Goal: Book appointment/travel/reservation

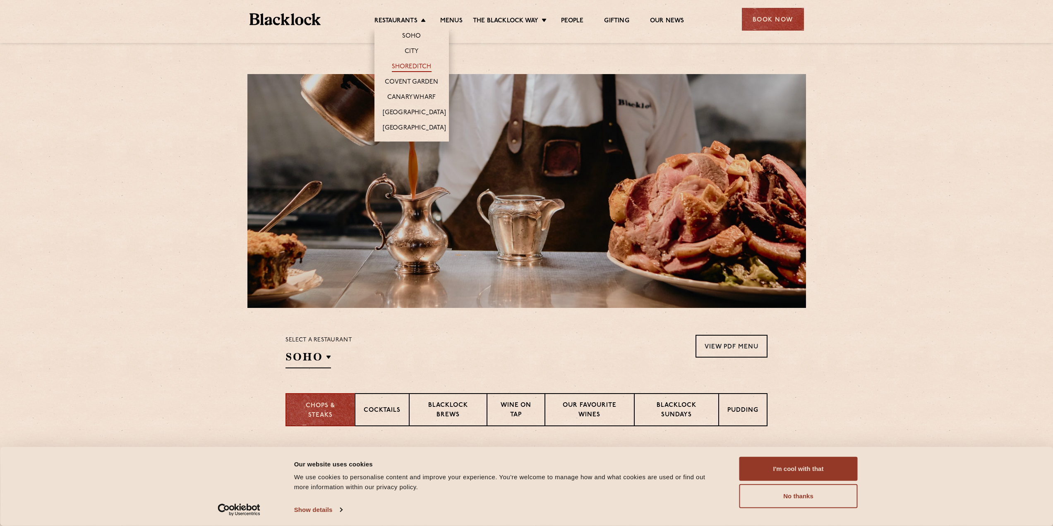
click at [417, 64] on link "Shoreditch" at bounding box center [412, 67] width 40 height 9
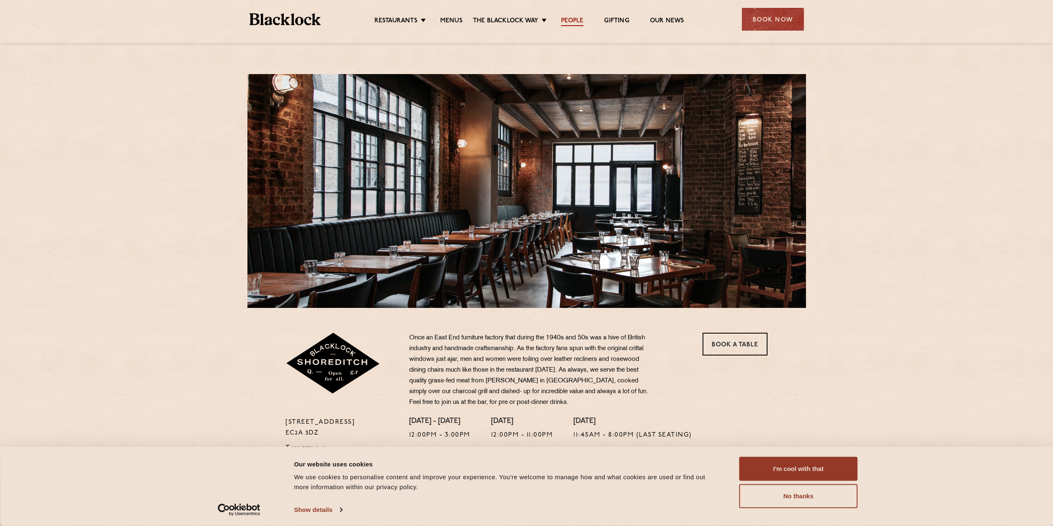
click at [570, 19] on link "People" at bounding box center [572, 21] width 22 height 9
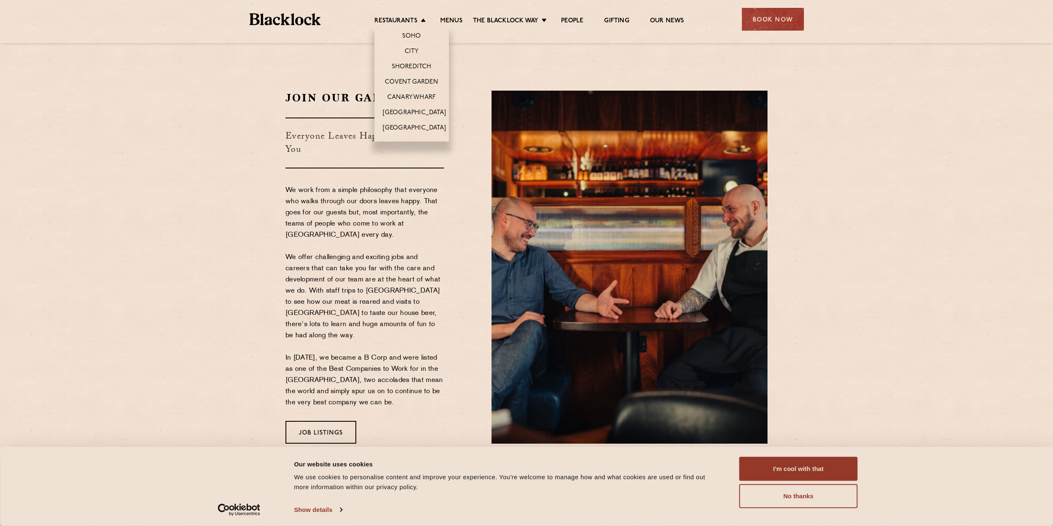
click at [416, 62] on li "Shoreditch" at bounding box center [411, 66] width 74 height 15
click at [416, 66] on link "Shoreditch" at bounding box center [412, 67] width 40 height 9
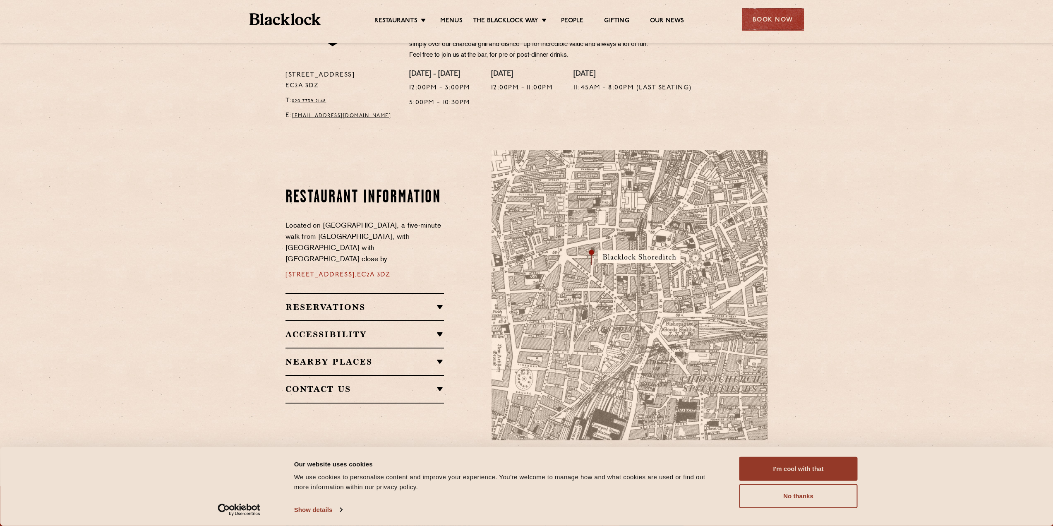
scroll to position [354, 0]
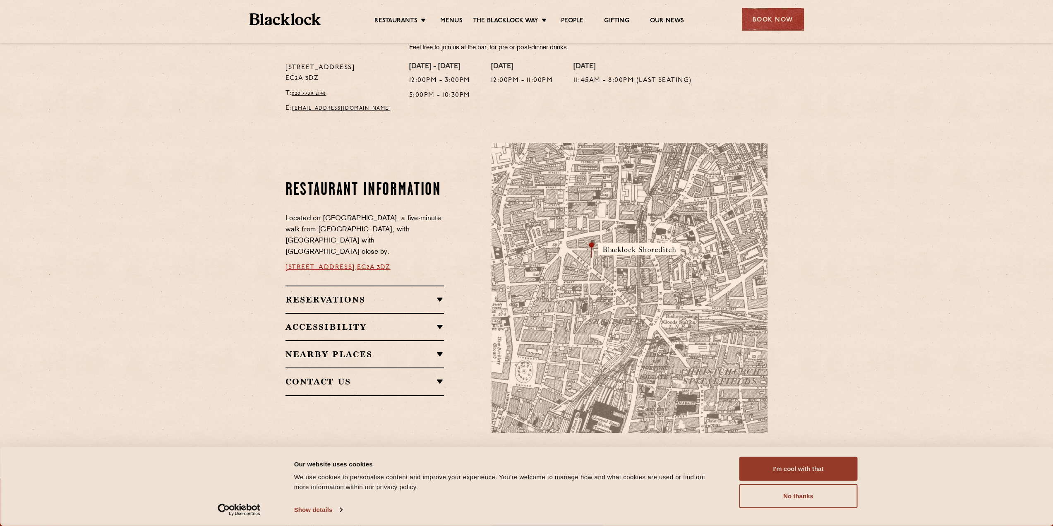
click at [434, 290] on div "Reservations Walk-Ins Walk-ins are always warmly welcome. Do pop in and we’ll g…" at bounding box center [364, 298] width 158 height 27
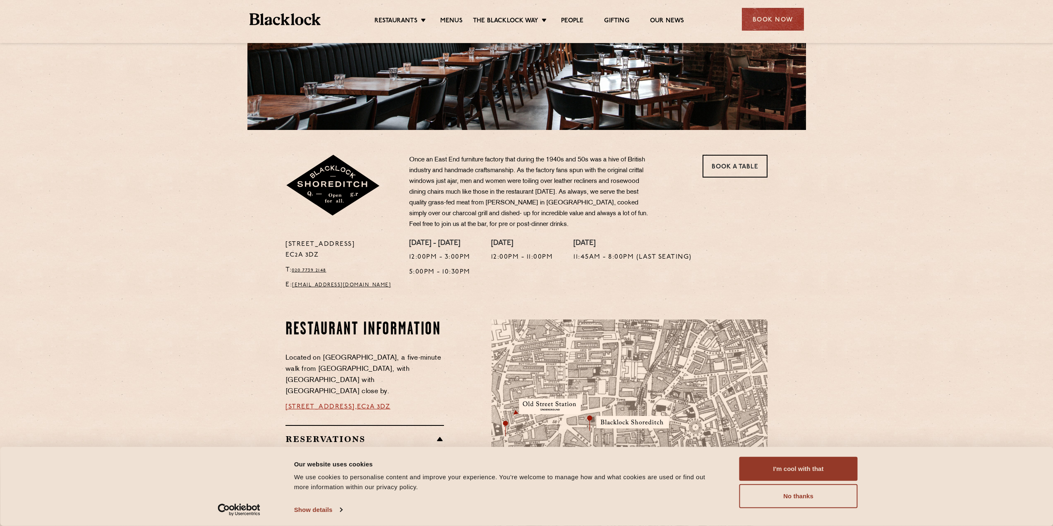
scroll to position [177, 0]
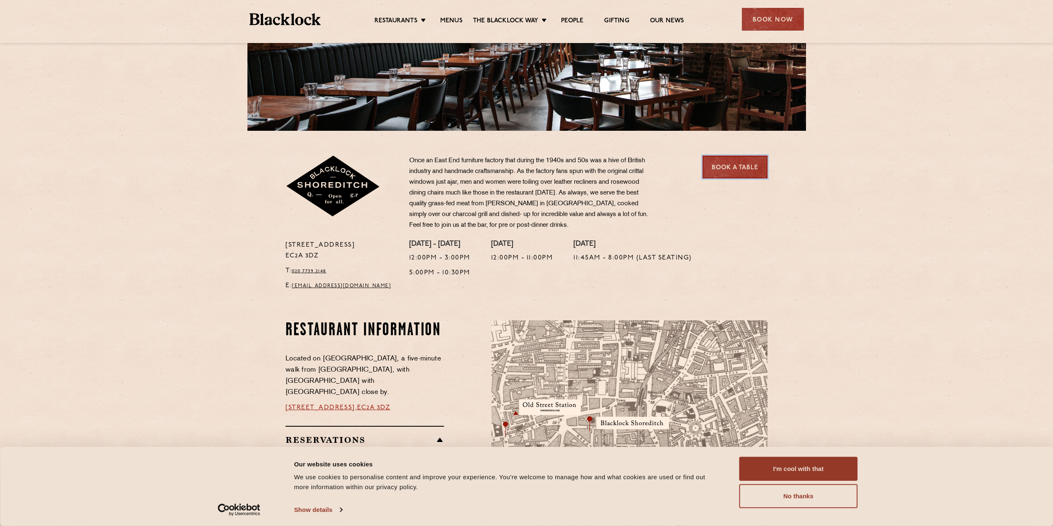
click at [744, 156] on link "Book a Table" at bounding box center [734, 167] width 65 height 23
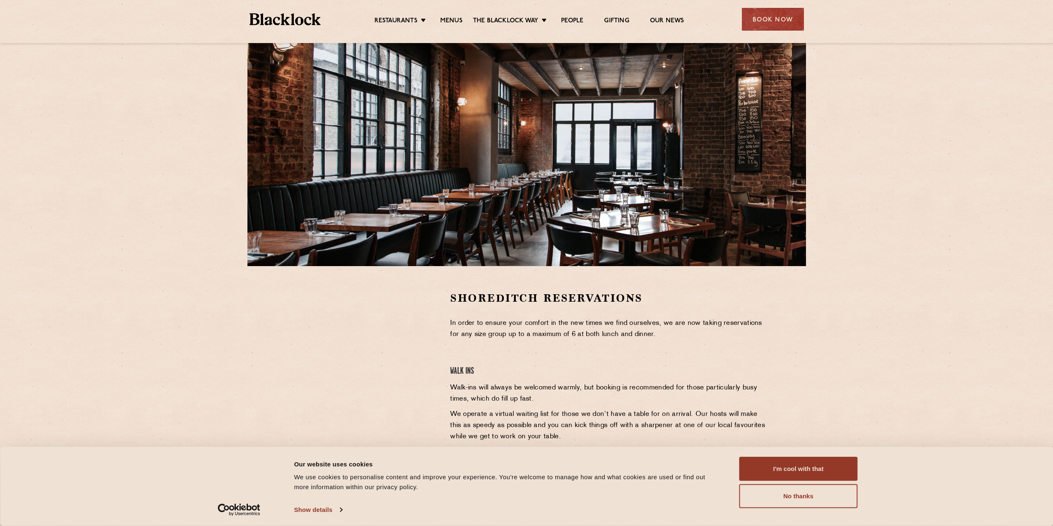
scroll to position [142, 0]
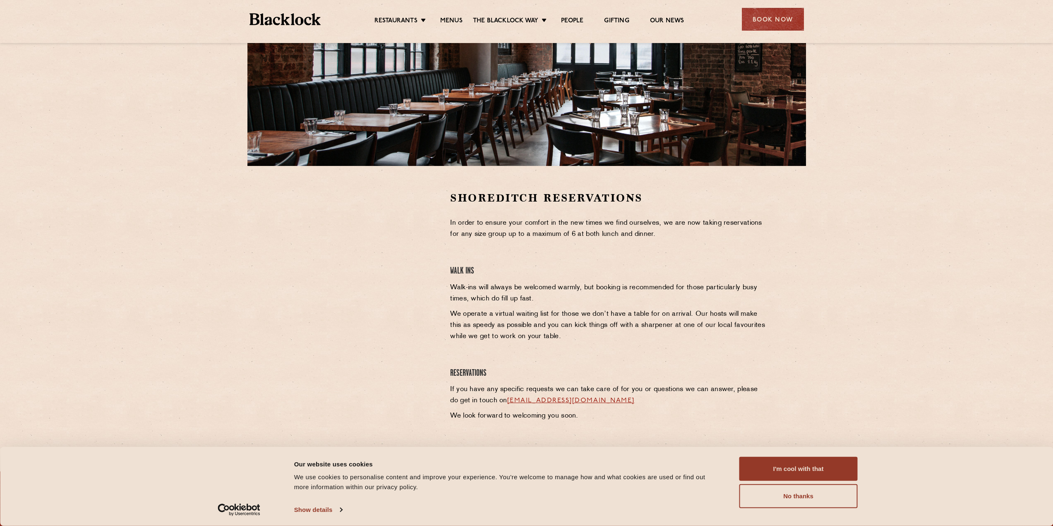
click at [471, 254] on div "Shoreditch Reservations In order to ensure your comfort in the new times we fin…" at bounding box center [609, 308] width 330 height 235
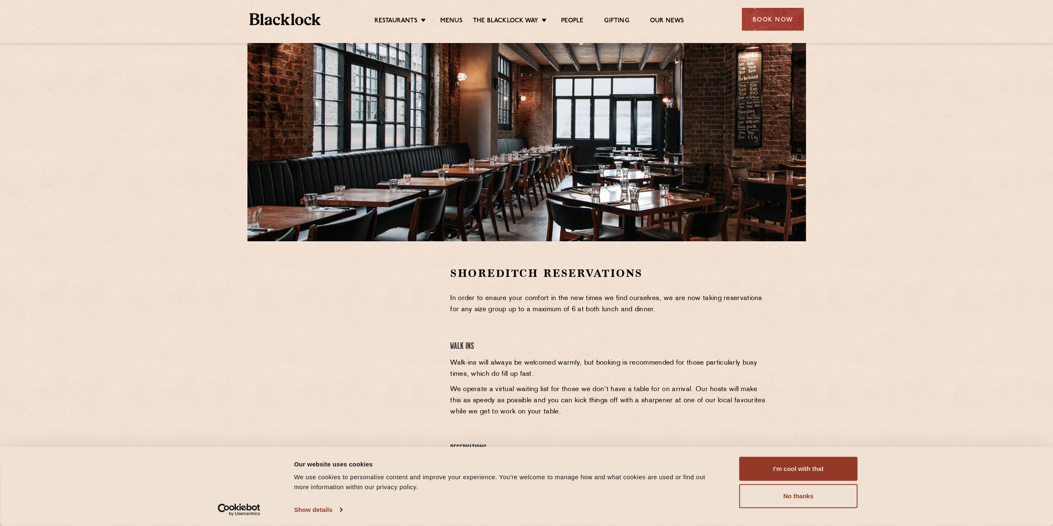
scroll to position [65, 0]
